Goal: Task Accomplishment & Management: Manage account settings

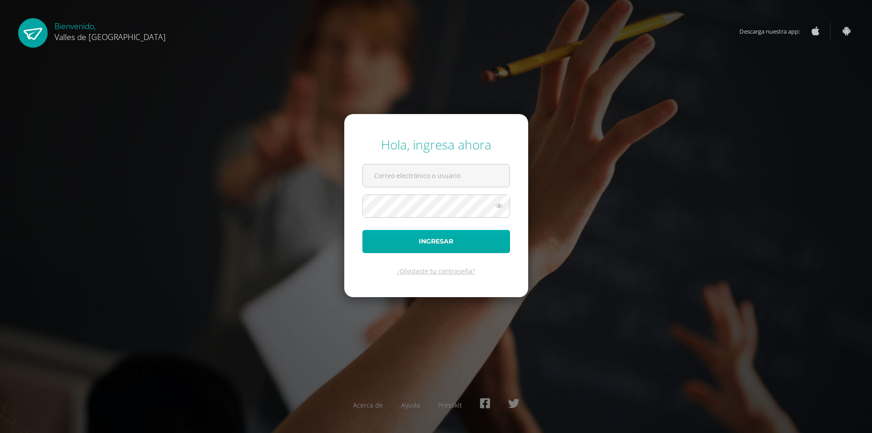
type input "diana@colegiovalles.com"
click at [449, 245] on button "Ingresar" at bounding box center [436, 241] width 148 height 23
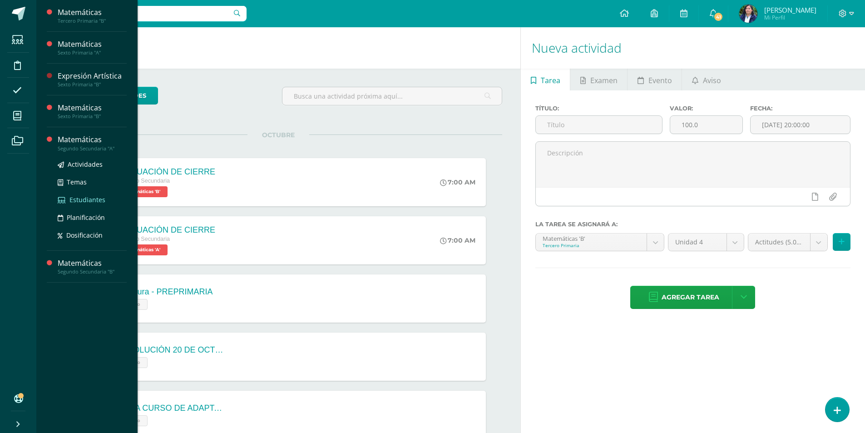
click at [85, 202] on span "Estudiantes" at bounding box center [87, 199] width 36 height 9
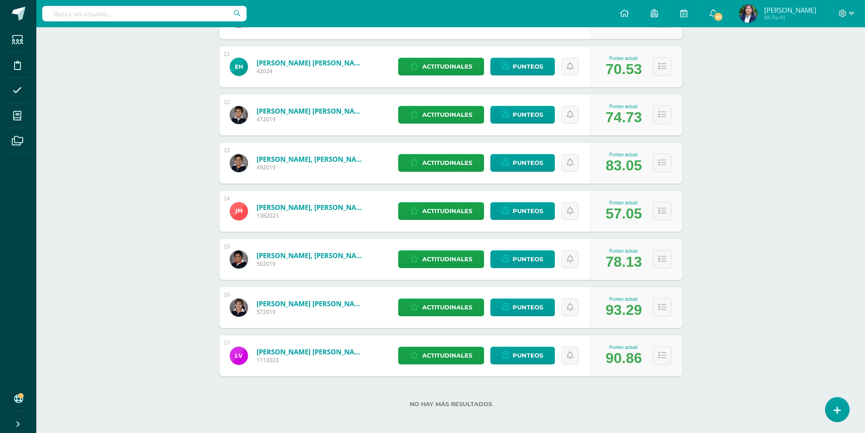
scroll to position [636, 0]
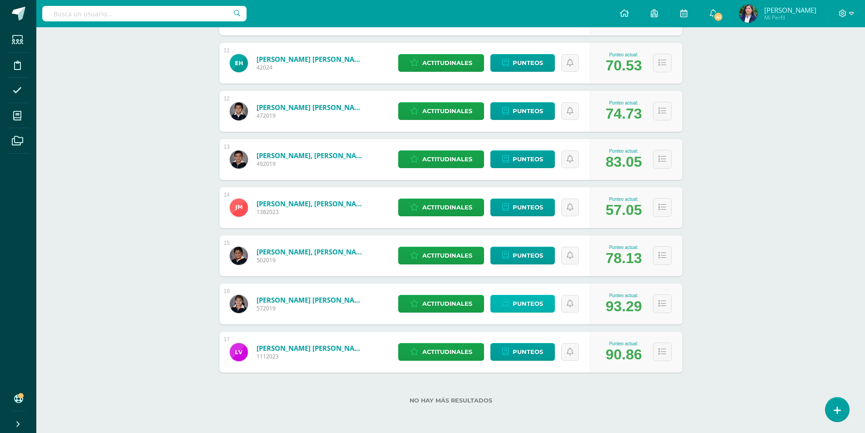
click at [519, 305] on span "Punteos" at bounding box center [528, 303] width 30 height 17
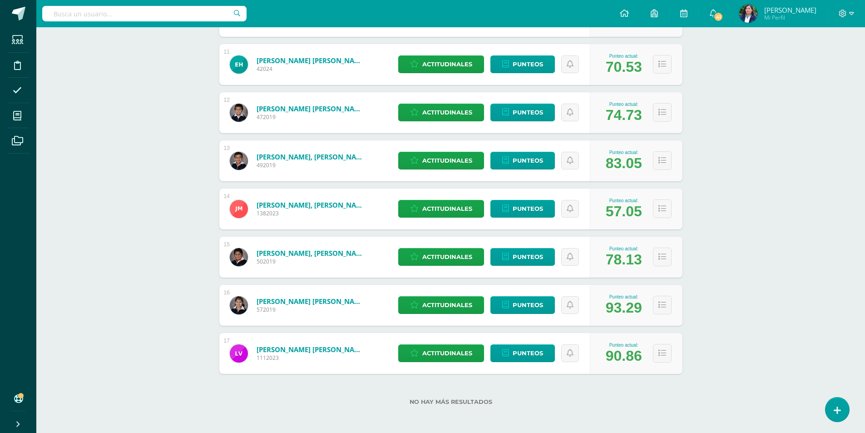
scroll to position [636, 0]
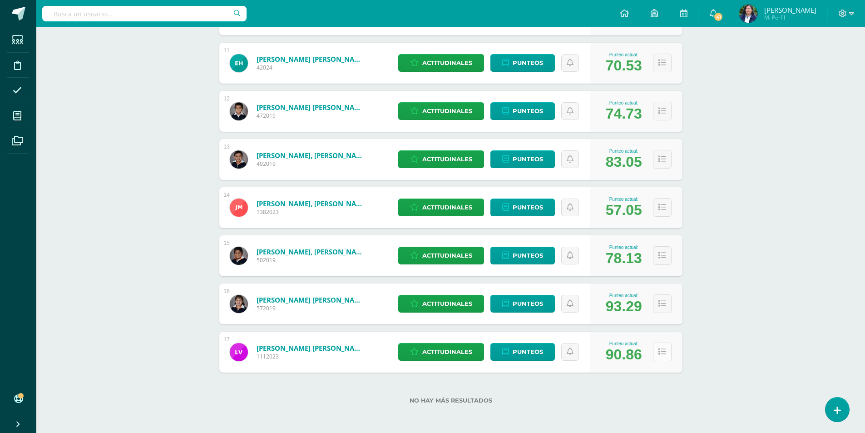
click at [664, 351] on icon at bounding box center [662, 352] width 8 height 8
click at [661, 304] on icon at bounding box center [662, 304] width 8 height 8
click at [664, 254] on icon at bounding box center [662, 256] width 8 height 8
click at [664, 203] on icon at bounding box center [662, 207] width 8 height 8
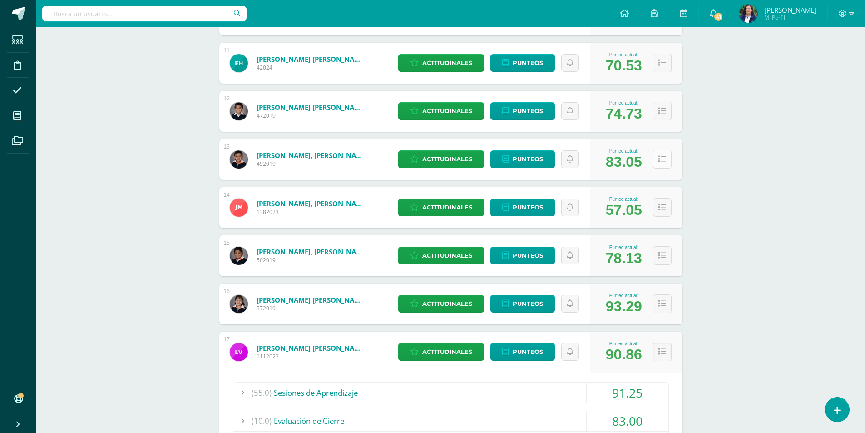
click at [658, 156] on icon at bounding box center [662, 159] width 8 height 8
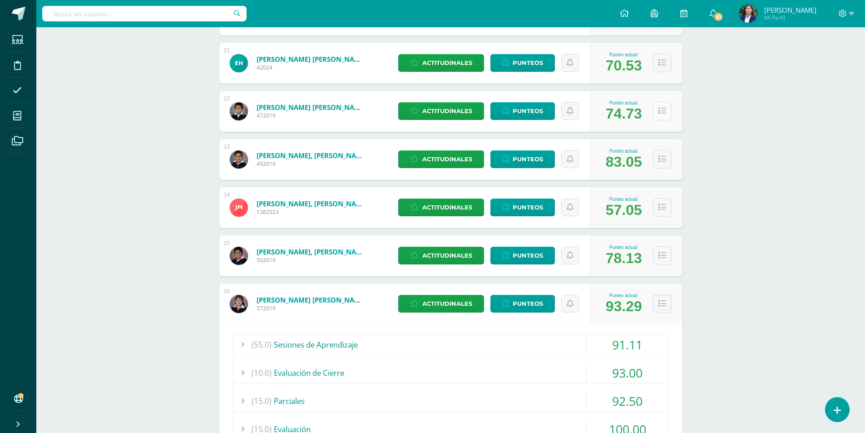
click at [666, 110] on button at bounding box center [662, 111] width 19 height 19
click at [663, 68] on button at bounding box center [662, 63] width 19 height 19
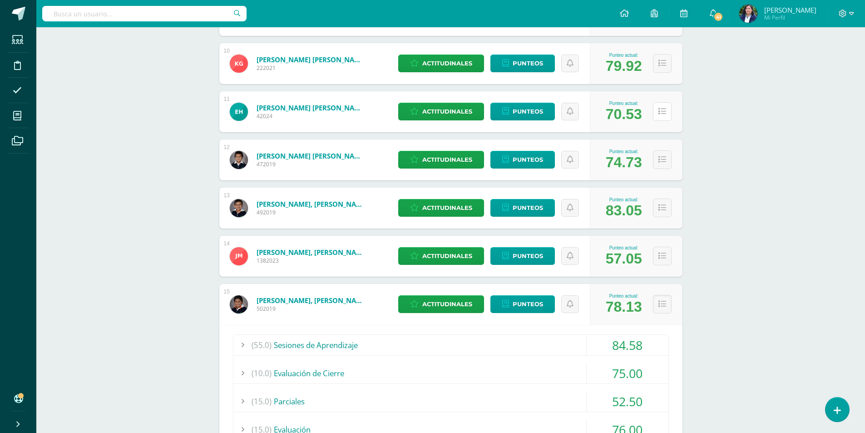
scroll to position [500, 0]
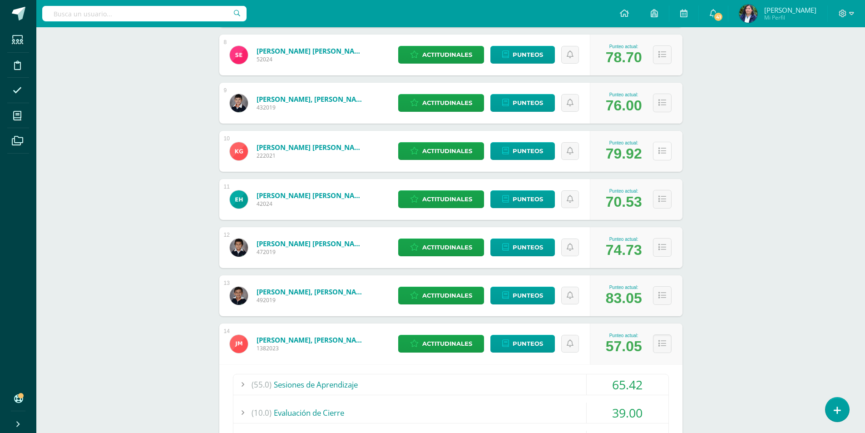
click at [662, 151] on icon at bounding box center [662, 151] width 8 height 8
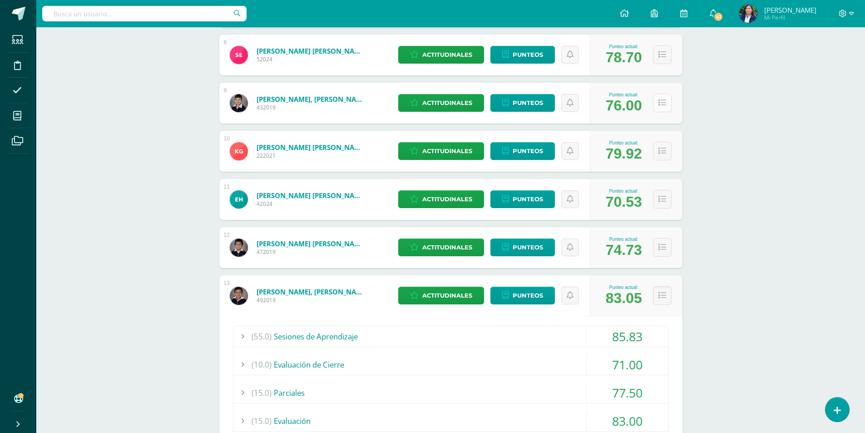
click at [659, 100] on icon at bounding box center [662, 103] width 8 height 8
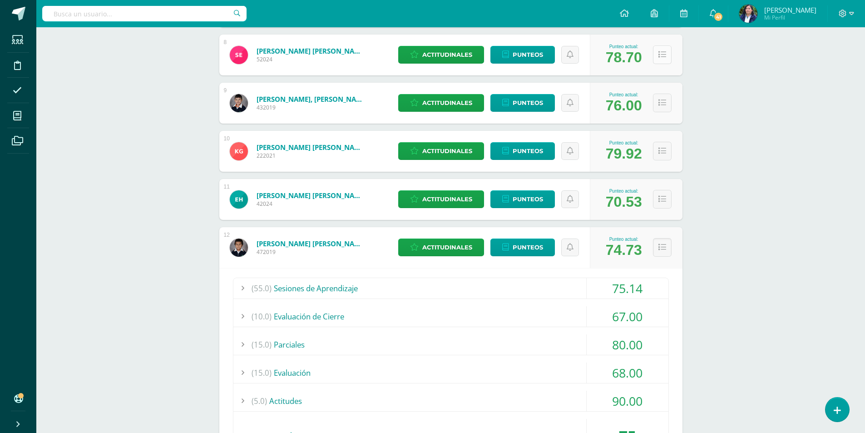
click at [663, 59] on icon at bounding box center [662, 55] width 8 height 8
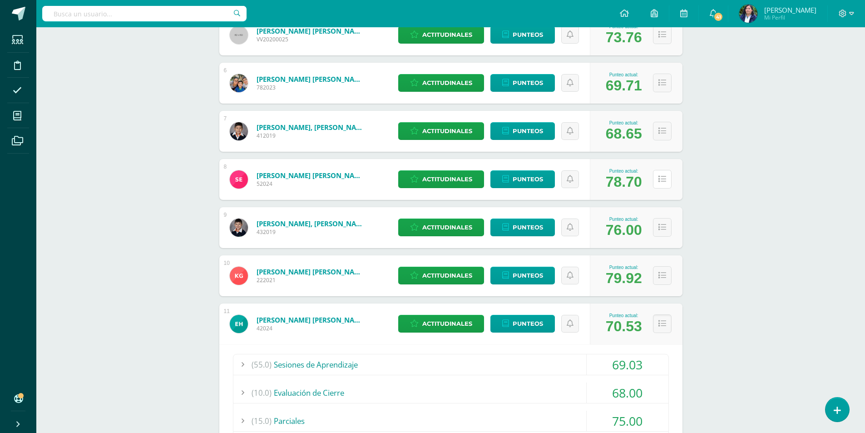
scroll to position [364, 0]
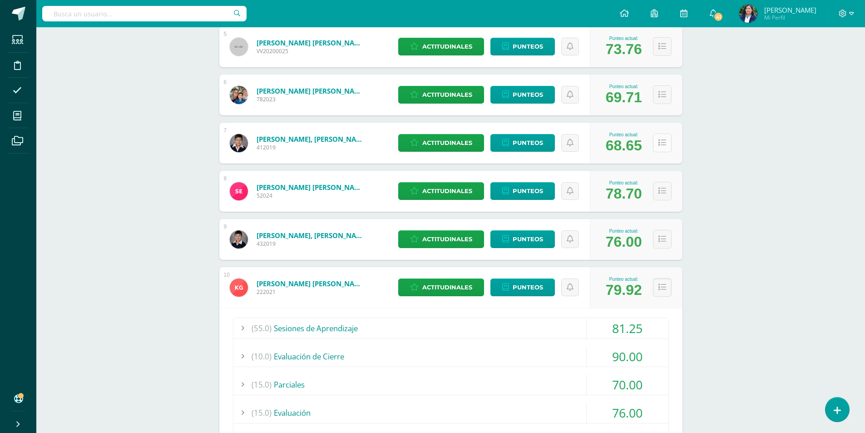
click at [666, 146] on button at bounding box center [662, 142] width 19 height 19
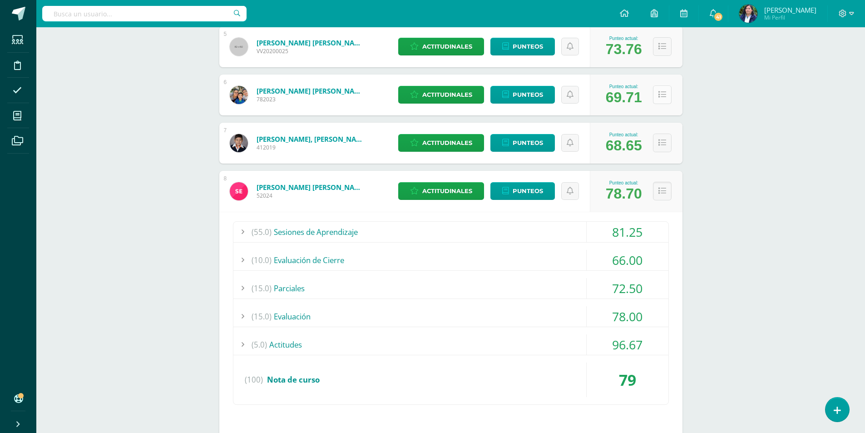
click at [663, 92] on icon at bounding box center [662, 95] width 8 height 8
click at [666, 46] on button at bounding box center [662, 46] width 19 height 19
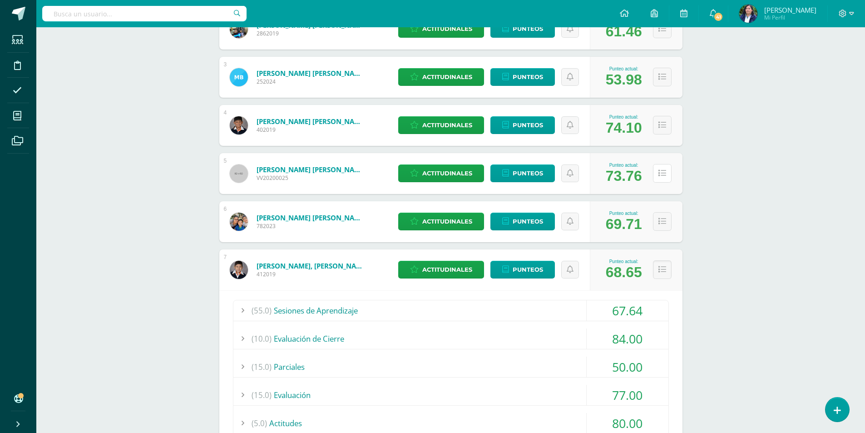
scroll to position [227, 0]
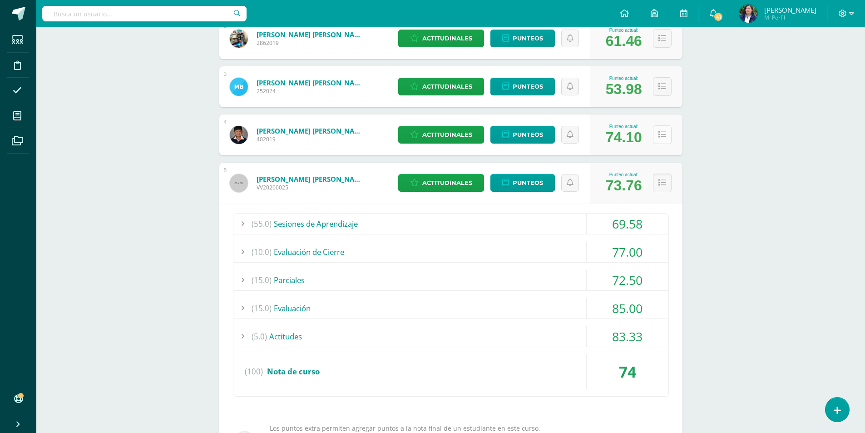
click at [660, 136] on icon at bounding box center [662, 135] width 8 height 8
click at [662, 93] on button at bounding box center [662, 86] width 19 height 19
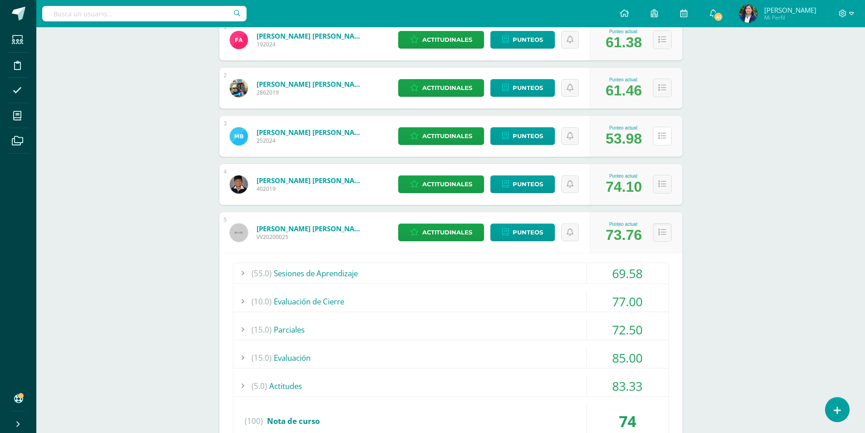
scroll to position [91, 0]
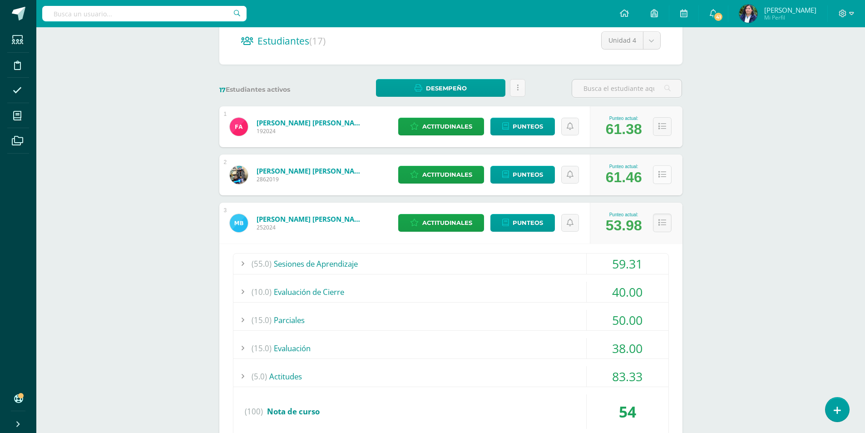
click at [662, 171] on icon at bounding box center [662, 175] width 8 height 8
click at [664, 129] on icon at bounding box center [662, 127] width 8 height 8
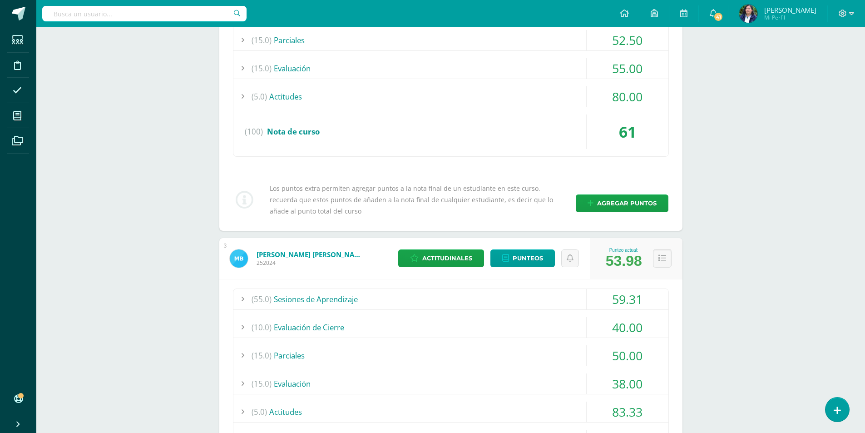
scroll to position [590, 0]
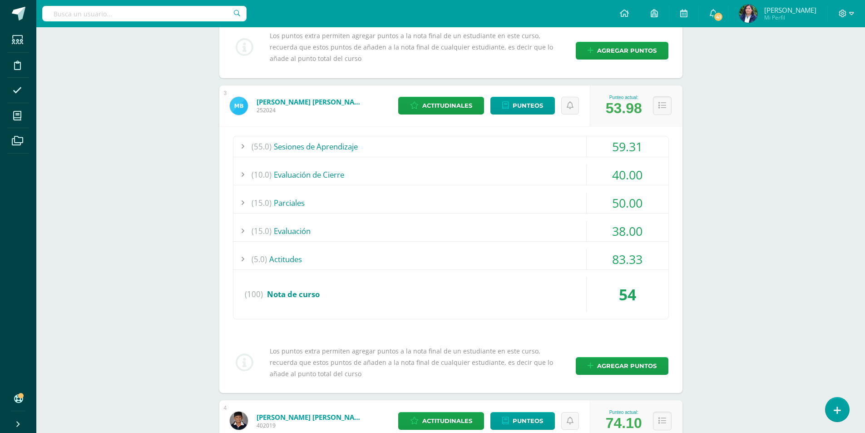
scroll to position [726, 0]
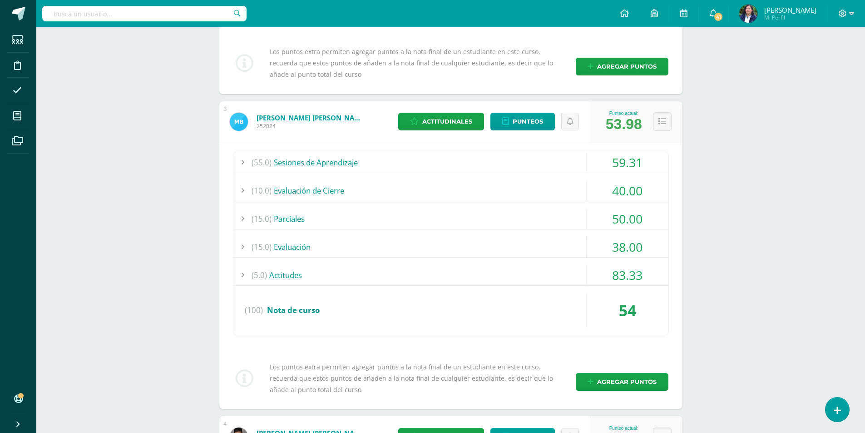
click at [291, 222] on div "(15.0) Parciales" at bounding box center [450, 218] width 435 height 20
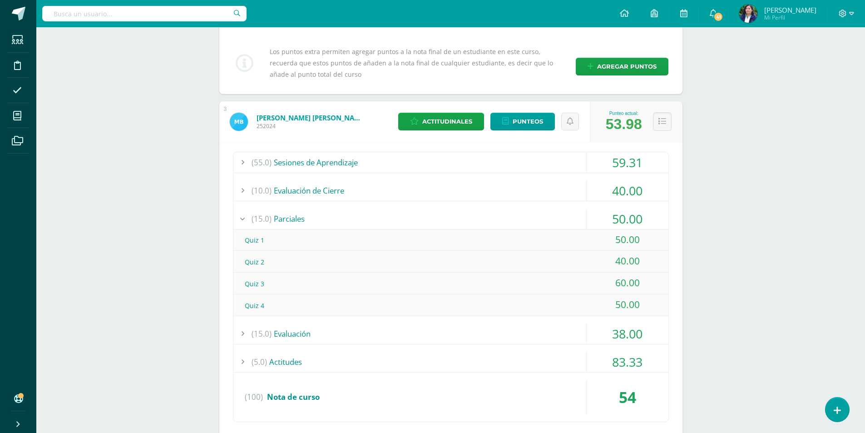
click at [291, 222] on div "(15.0) Parciales" at bounding box center [450, 218] width 435 height 20
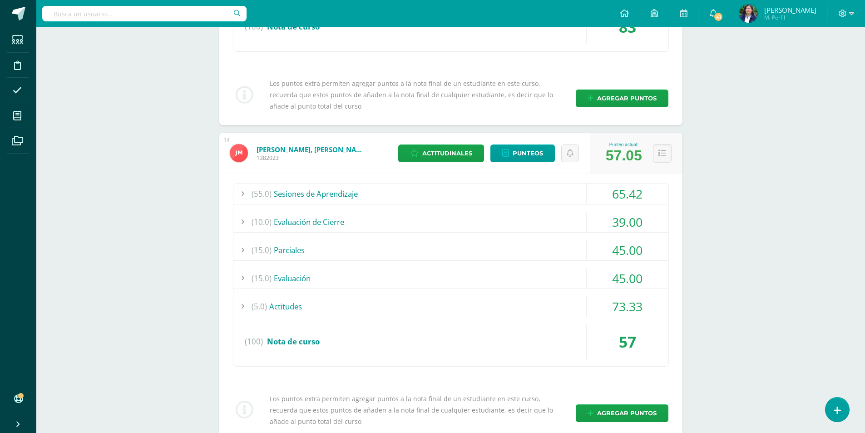
scroll to position [4132, 0]
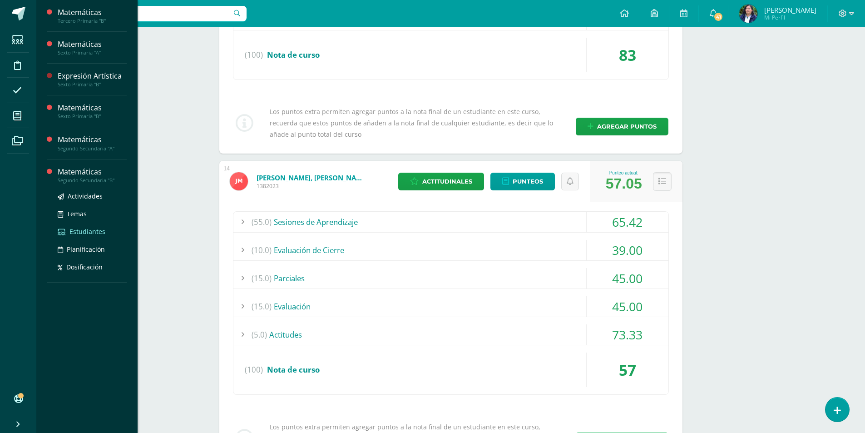
click at [84, 231] on span "Estudiantes" at bounding box center [87, 231] width 36 height 9
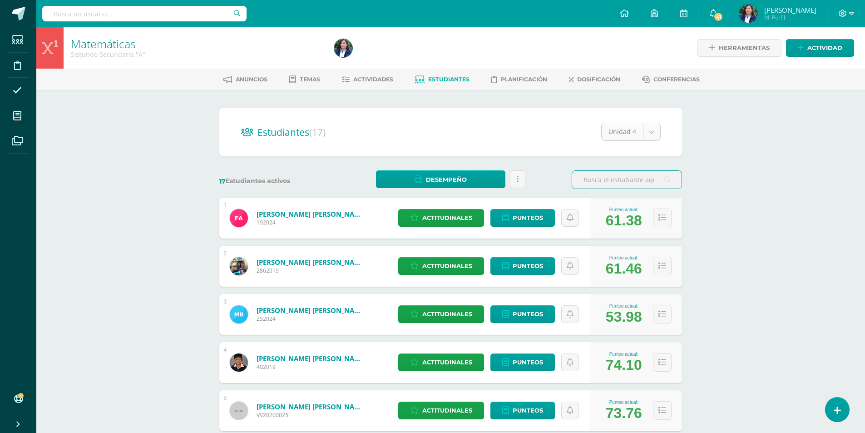
click at [653, 135] on body "Estudiantes Disciplina Asistencia Mis cursos Archivos Soporte Ayuda Reportar un…" at bounding box center [432, 364] width 865 height 729
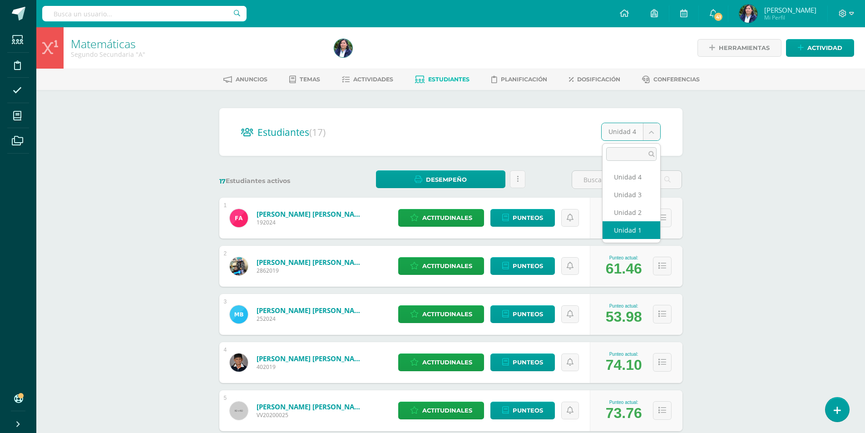
select select "/dashboard/teacher/section/1452/students/?unit=198873"
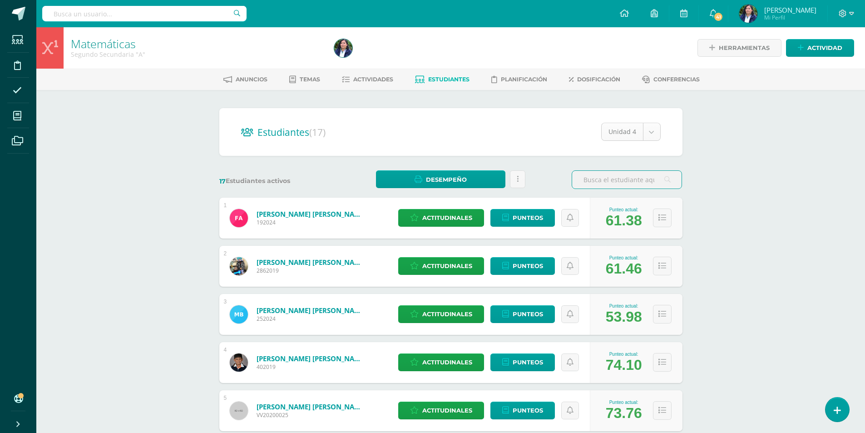
click at [647, 130] on body "Estudiantes Disciplina Asistencia Mis cursos Archivos Soporte Ayuda Reportar un…" at bounding box center [432, 364] width 865 height 729
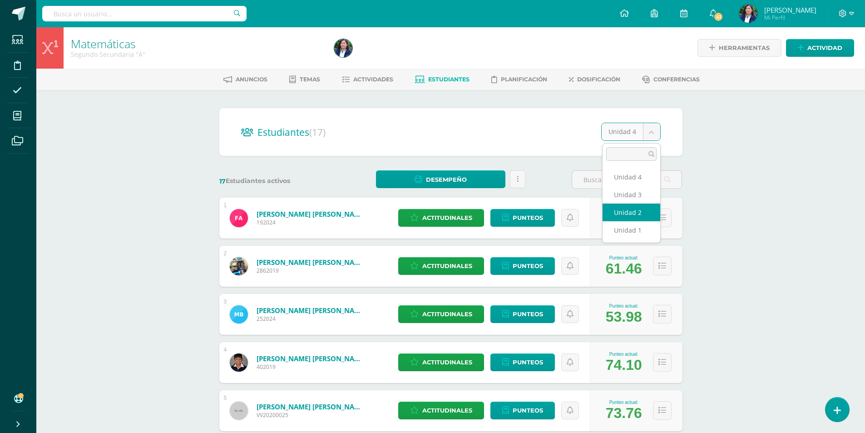
select select "/dashboard/teacher/section/1452/students/?unit=198878"
click at [652, 133] on body "Estudiantes Disciplina Asistencia Mis cursos Archivos Soporte Ayuda Reportar un…" at bounding box center [432, 364] width 865 height 729
select select "/dashboard/teacher/section/1452/students/?unit=198883"
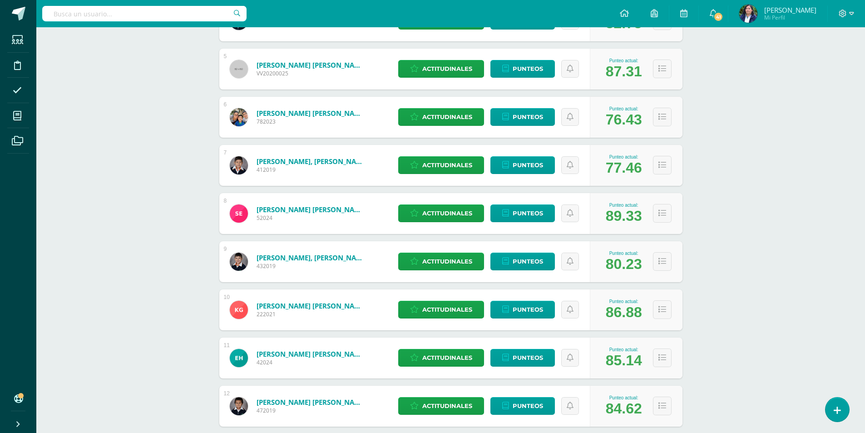
scroll to position [568, 0]
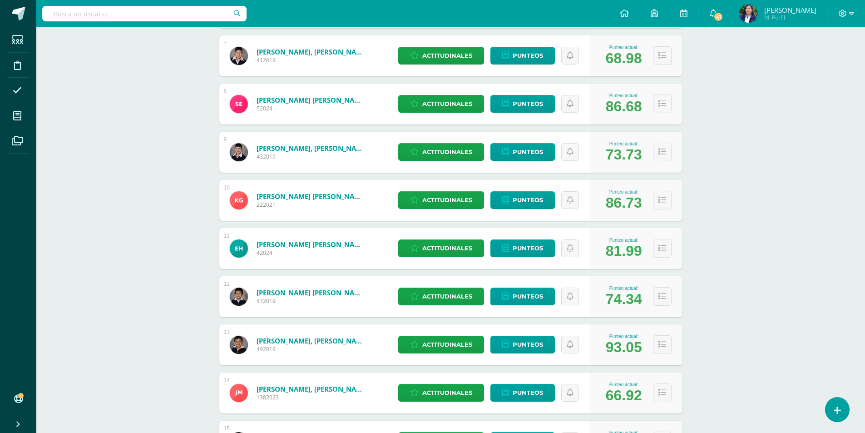
scroll to position [454, 0]
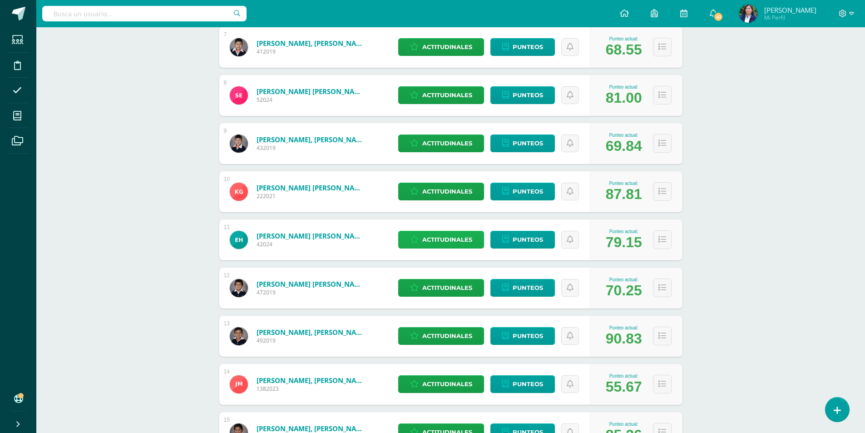
scroll to position [478, 0]
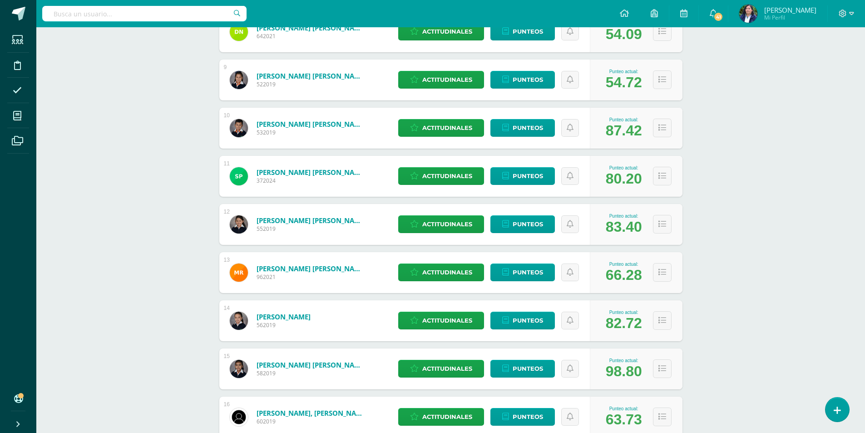
scroll to position [588, 0]
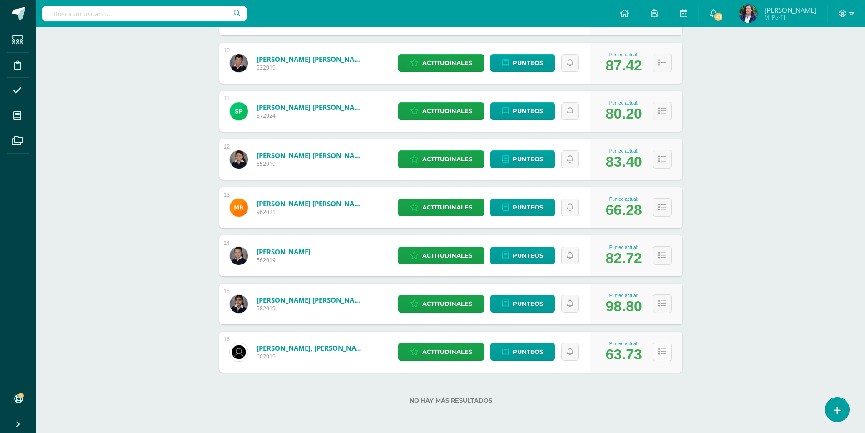
click at [661, 352] on icon at bounding box center [662, 352] width 8 height 8
click at [662, 310] on button at bounding box center [662, 303] width 19 height 19
click at [662, 262] on button at bounding box center [662, 255] width 19 height 19
click at [662, 215] on button at bounding box center [662, 207] width 19 height 19
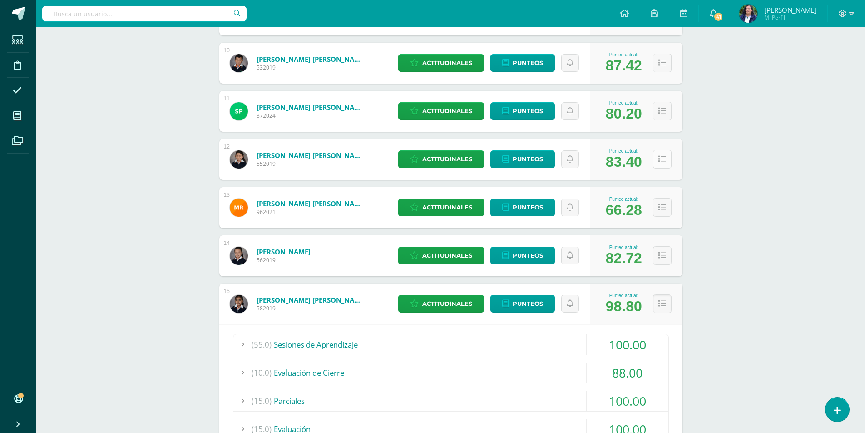
click at [661, 166] on button at bounding box center [662, 159] width 19 height 19
click at [661, 117] on button at bounding box center [662, 111] width 19 height 19
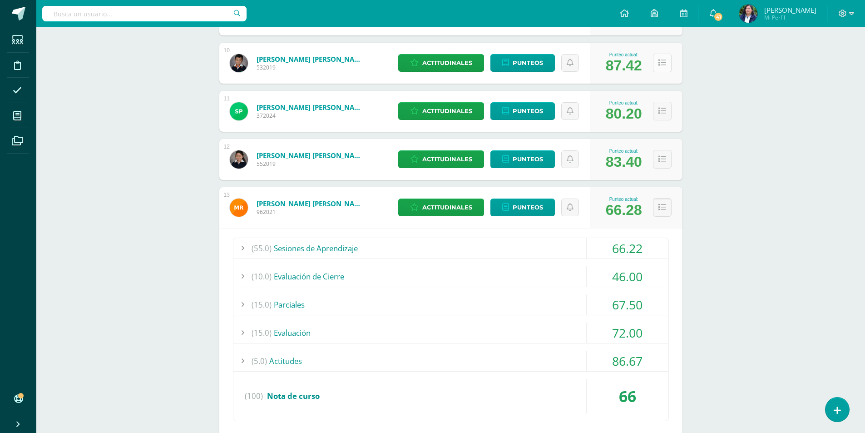
click at [659, 63] on icon at bounding box center [662, 63] width 8 height 8
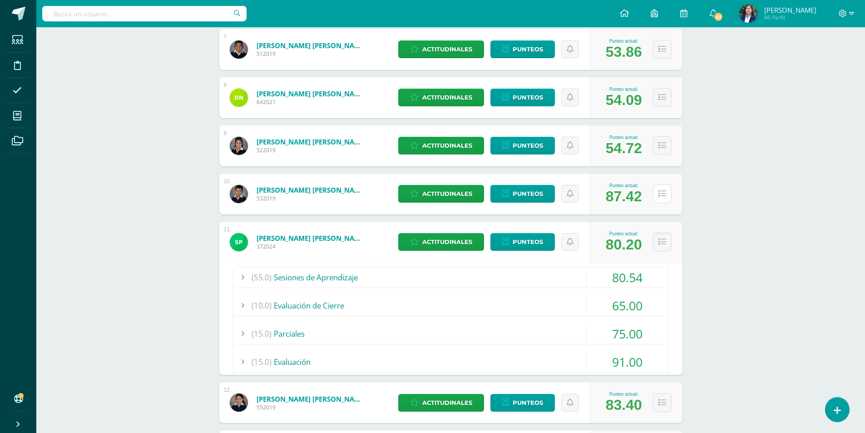
scroll to position [452, 0]
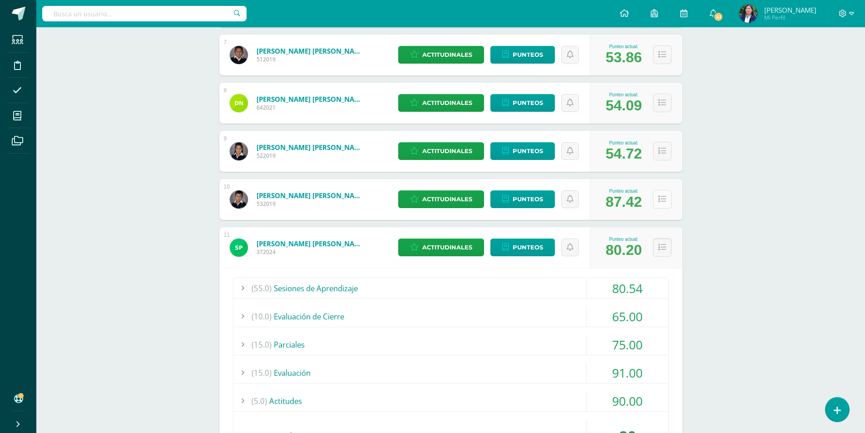
click at [667, 198] on button at bounding box center [662, 199] width 19 height 19
click at [663, 158] on button at bounding box center [662, 151] width 19 height 19
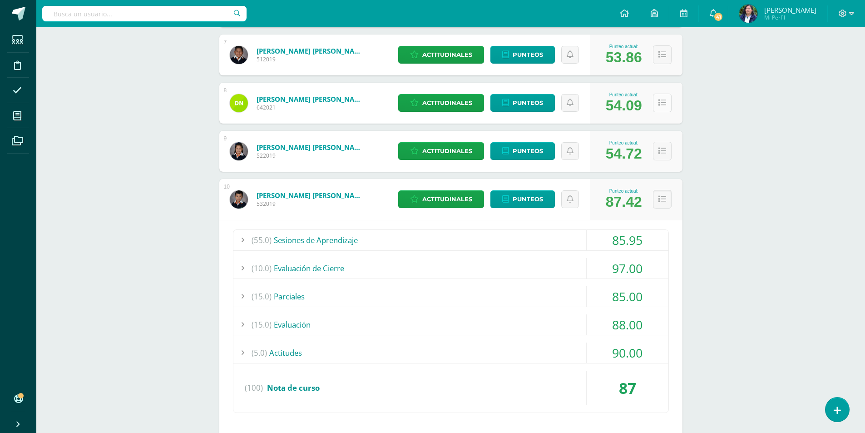
click at [667, 109] on button at bounding box center [662, 103] width 19 height 19
click at [667, 47] on button at bounding box center [662, 54] width 19 height 19
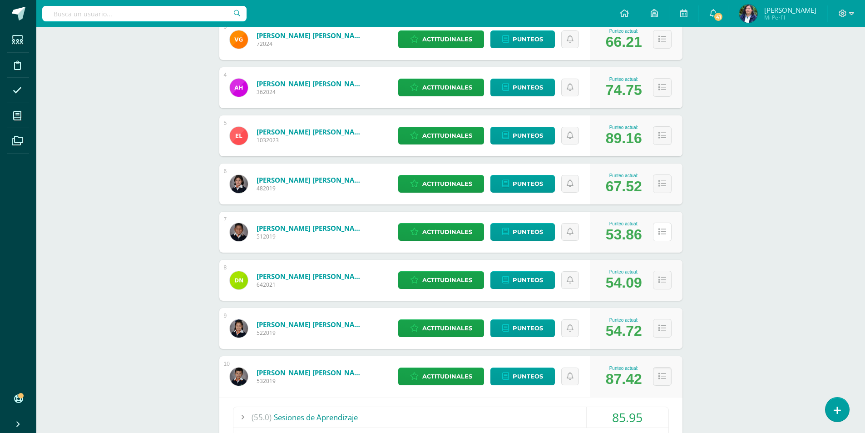
scroll to position [270, 0]
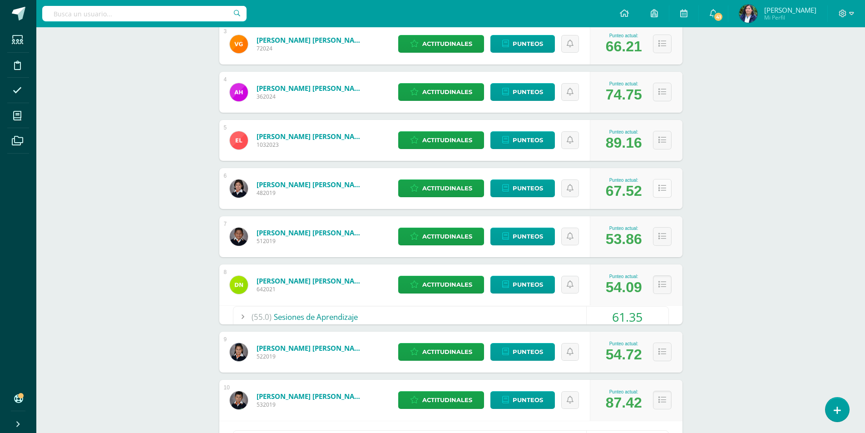
click at [665, 195] on button at bounding box center [662, 188] width 19 height 19
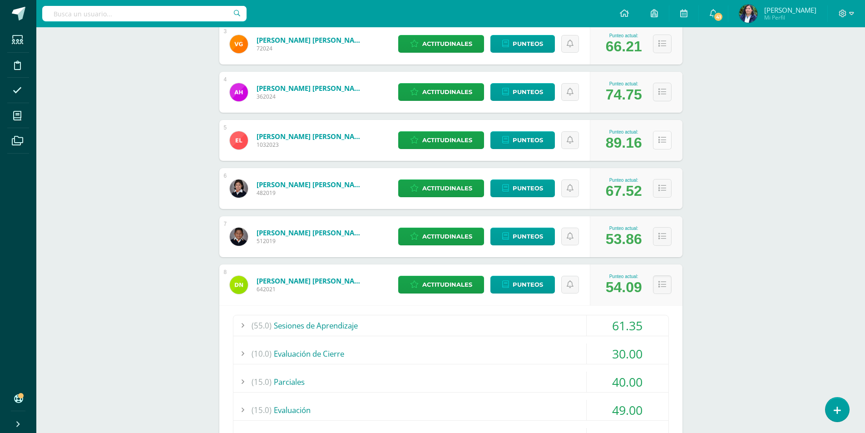
click at [665, 148] on button at bounding box center [662, 140] width 19 height 19
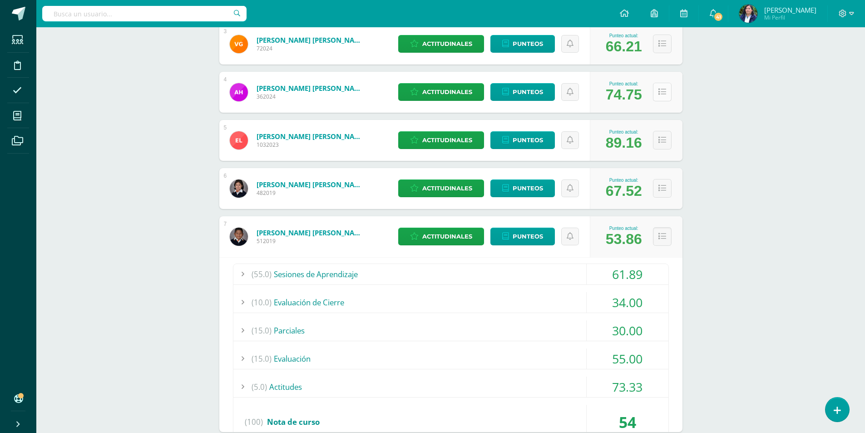
click at [658, 95] on icon at bounding box center [662, 92] width 8 height 8
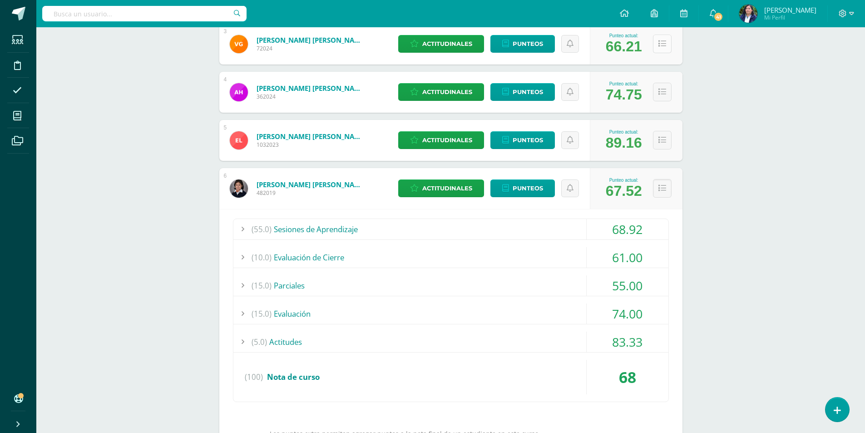
click at [668, 49] on button at bounding box center [662, 44] width 19 height 19
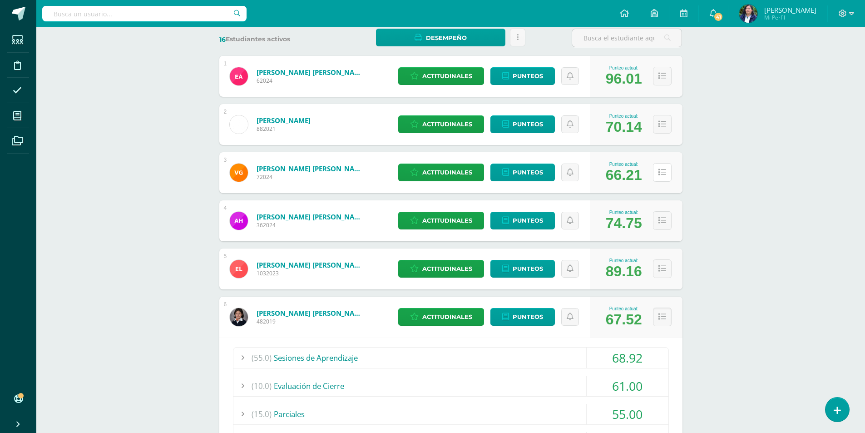
scroll to position [134, 0]
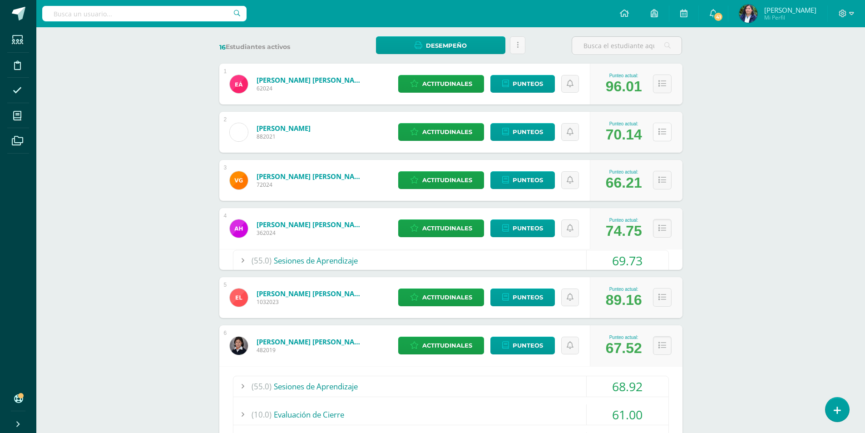
click at [662, 136] on icon at bounding box center [662, 132] width 8 height 8
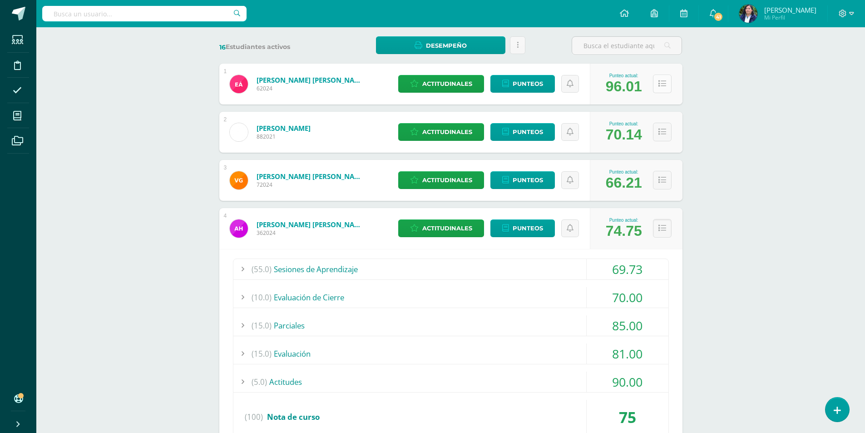
click at [664, 82] on icon at bounding box center [662, 84] width 8 height 8
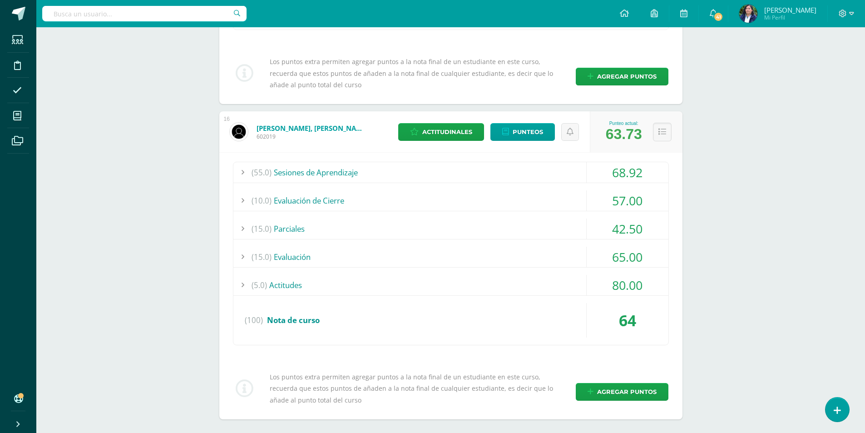
scroll to position [4858, 0]
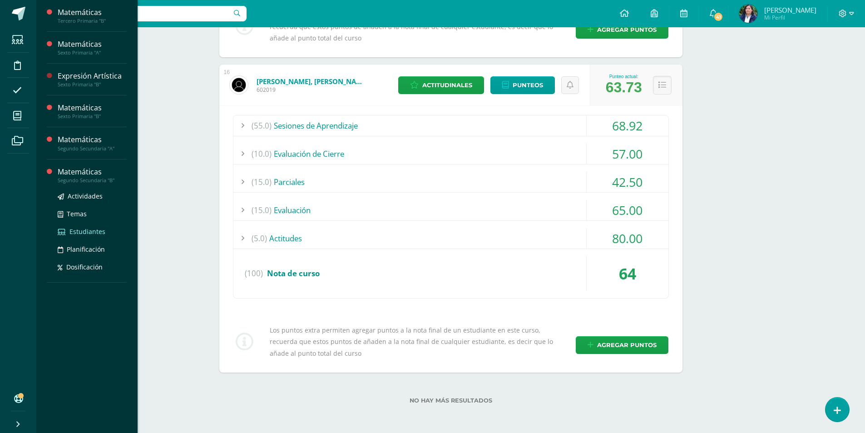
click at [88, 229] on span "Estudiantes" at bounding box center [87, 231] width 36 height 9
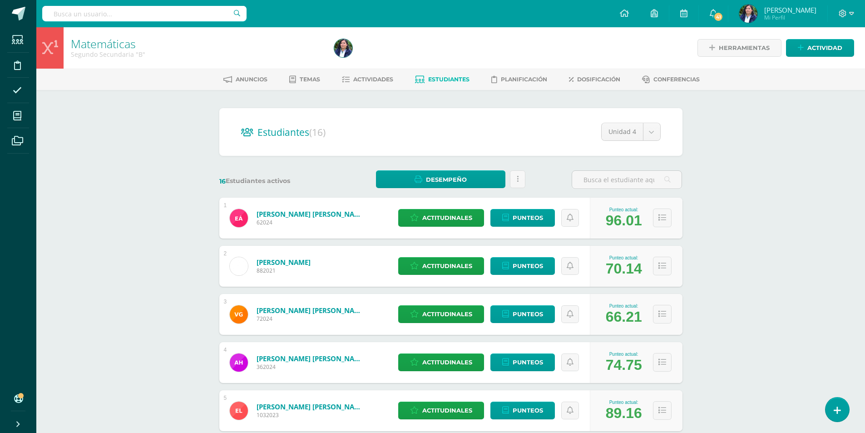
scroll to position [227, 0]
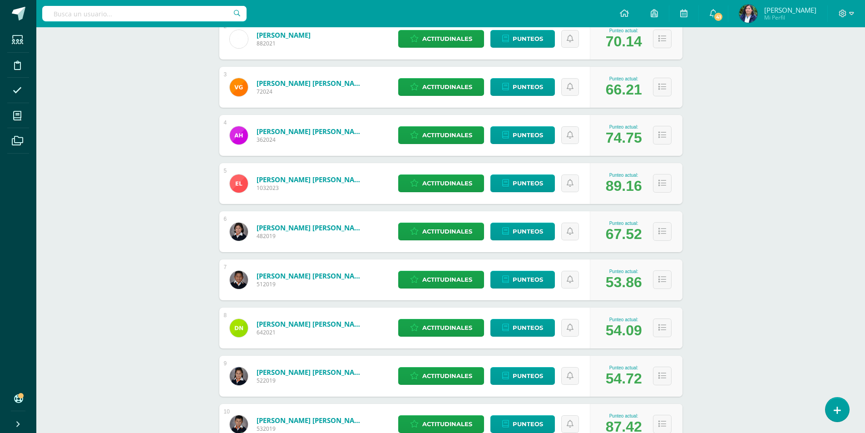
click at [195, 171] on div "Matemáticas Segundo Secundaria "B" Herramientas Detalle de asistencias Activida…" at bounding box center [450, 296] width 829 height 993
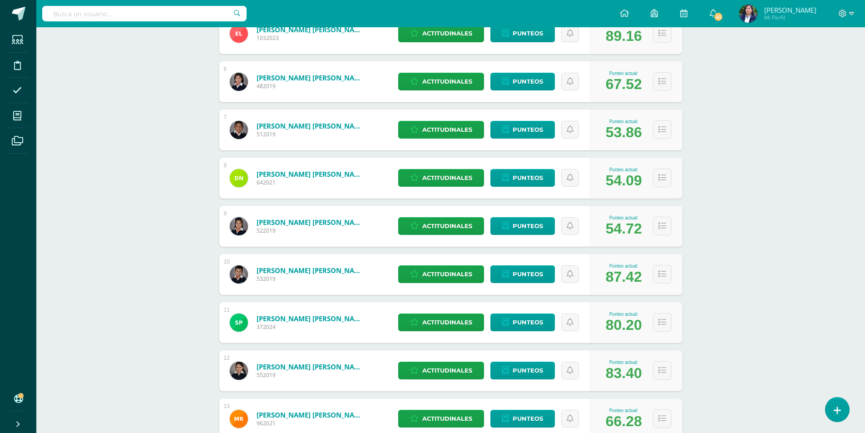
scroll to position [361, 0]
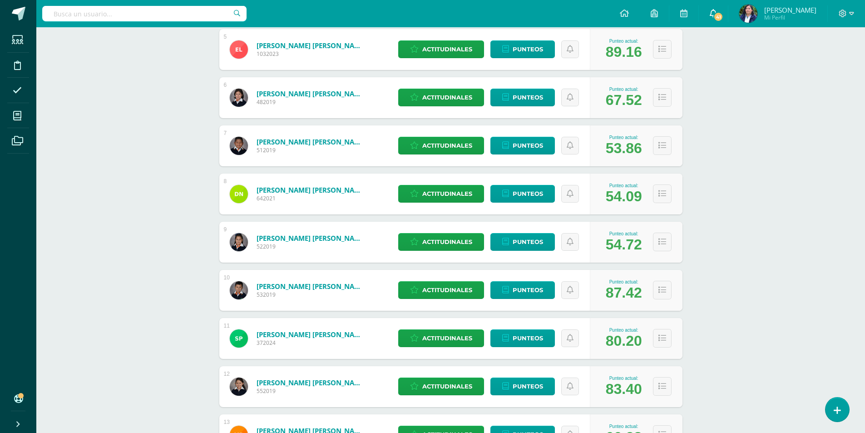
click at [723, 15] on span "41" at bounding box center [718, 17] width 10 height 10
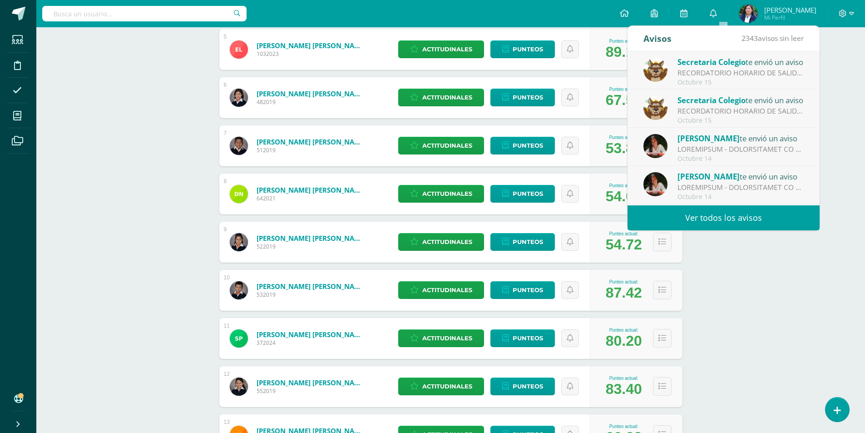
click at [757, 16] on img at bounding box center [748, 14] width 18 height 18
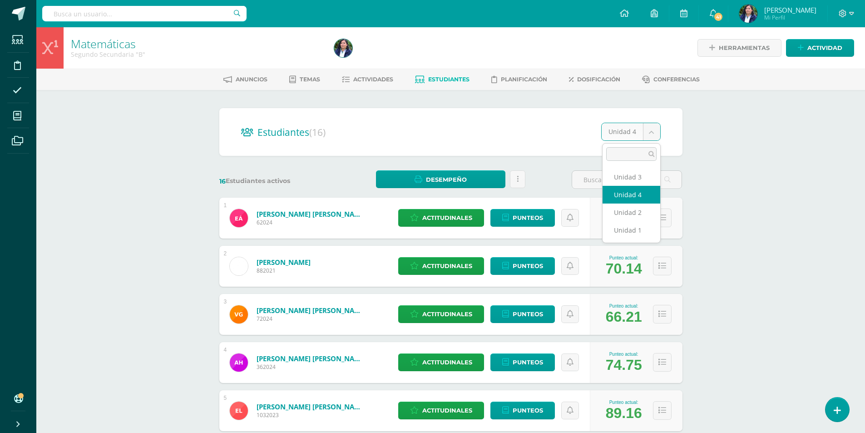
click at [654, 129] on body "Estudiantes Disciplina Asistencia Mis cursos Archivos Soporte Ayuda Reportar un…" at bounding box center [432, 364] width 865 height 729
select select "/dashboard/teacher/section/1453/students/?unit=198861"
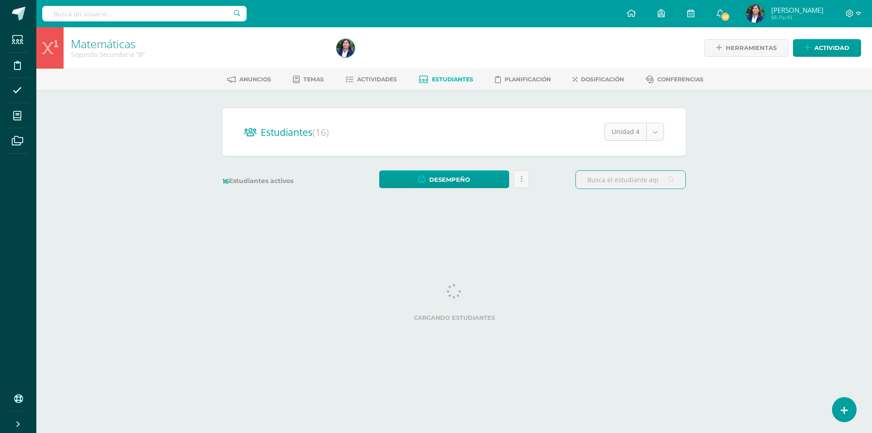
click at [660, 131] on body "Estudiantes Disciplina Asistencia Mis cursos Archivos Soporte Ayuda Reportar un…" at bounding box center [436, 108] width 872 height 216
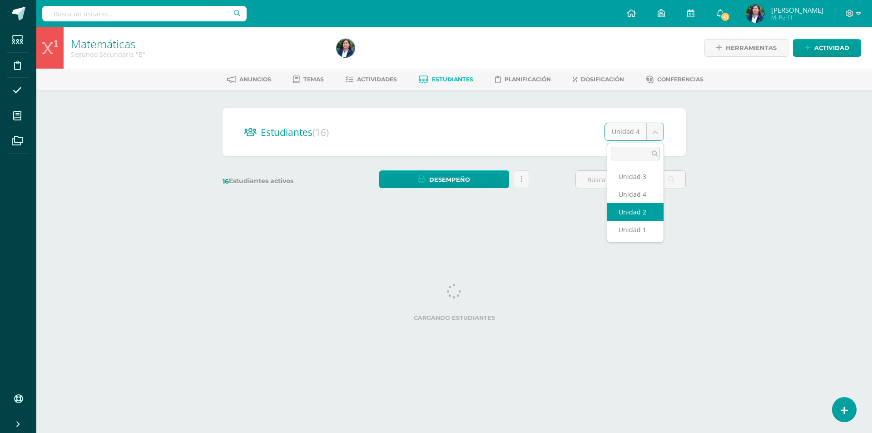
select select "/dashboard/teacher/section/1453/students/?unit=198856"
click at [656, 131] on body "Estudiantes Disciplina Asistencia Mis cursos Archivos Soporte Ayuda Reportar un…" at bounding box center [436, 108] width 872 height 216
select select "/dashboard/teacher/section/1453/students/?unit=198851"
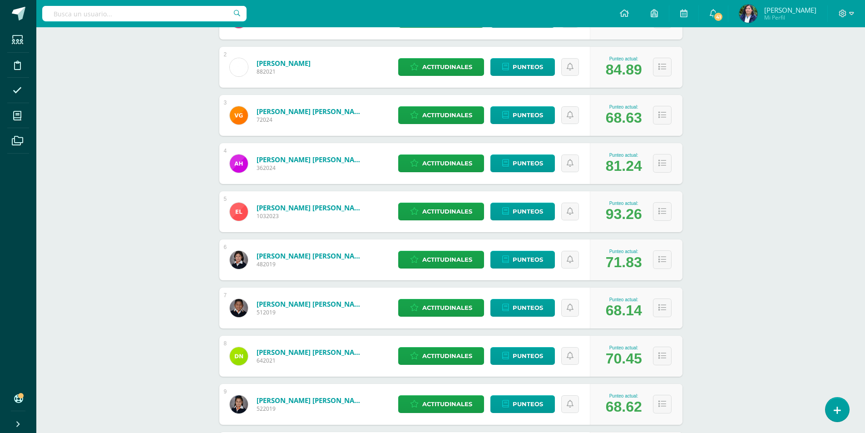
scroll to position [227, 0]
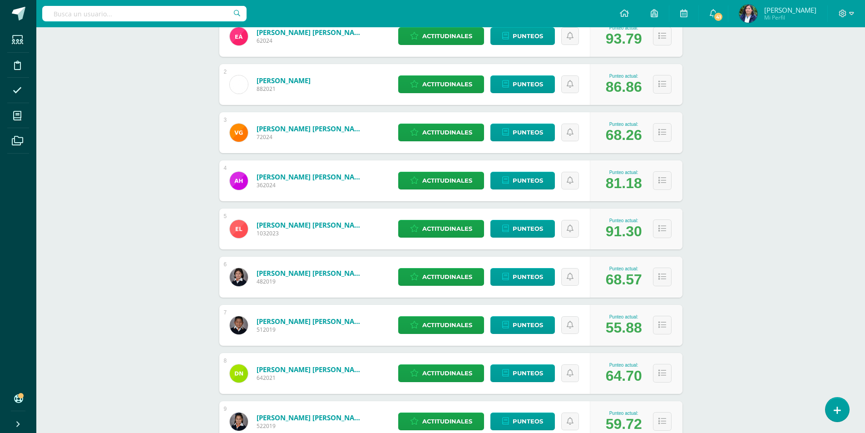
scroll to position [227, 0]
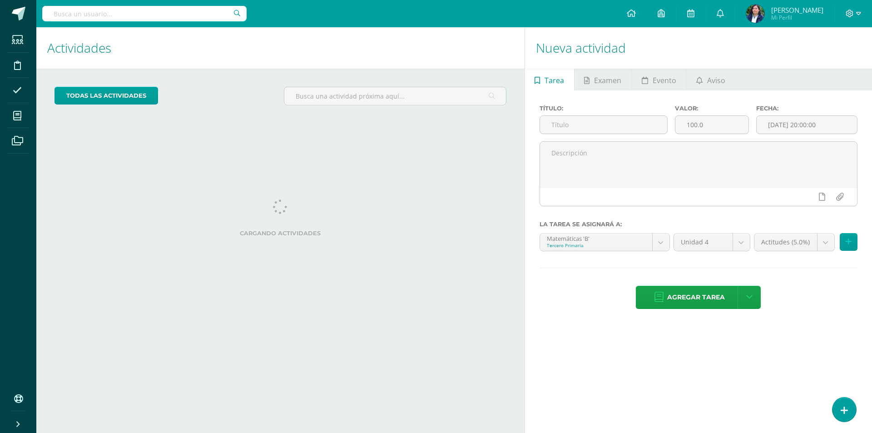
click at [762, 14] on img at bounding box center [755, 14] width 18 height 18
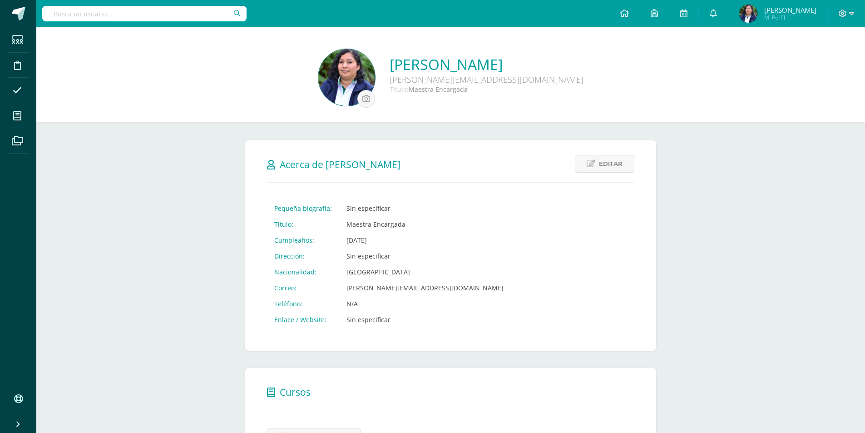
click at [360, 66] on img at bounding box center [346, 77] width 57 height 57
click at [369, 98] on input "file" at bounding box center [366, 98] width 17 height 17
type input "C:\fakepath\[PERSON_NAME] 2025.jpg"
click at [243, 133] on div "Editar Cancelar Guardar Acerca de Diana Marina Pequeña biografía: Sin especific…" at bounding box center [450, 392] width 447 height 541
click at [369, 98] on input "file" at bounding box center [366, 98] width 17 height 17
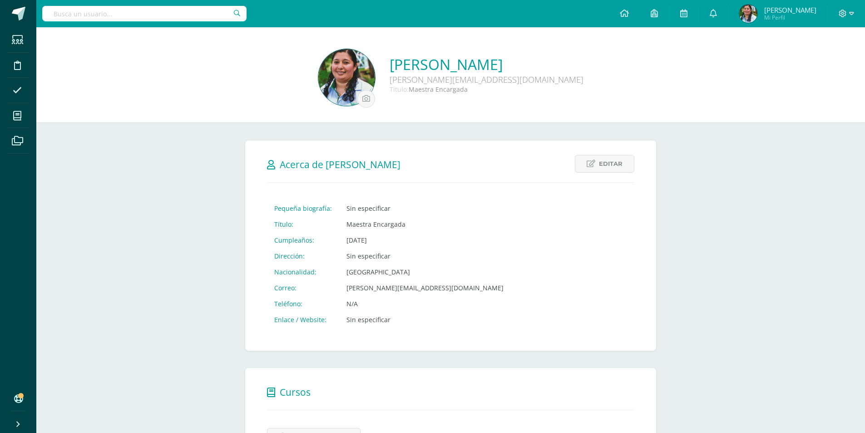
click at [355, 86] on img at bounding box center [346, 77] width 57 height 57
click at [757, 13] on img at bounding box center [748, 14] width 18 height 18
click at [640, 10] on link at bounding box center [624, 13] width 31 height 27
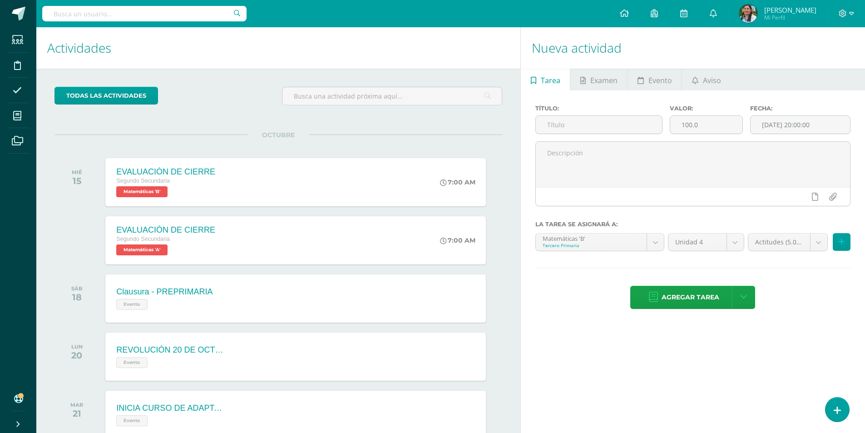
click at [754, 9] on img at bounding box center [748, 14] width 18 height 18
